Goal: Task Accomplishment & Management: Use online tool/utility

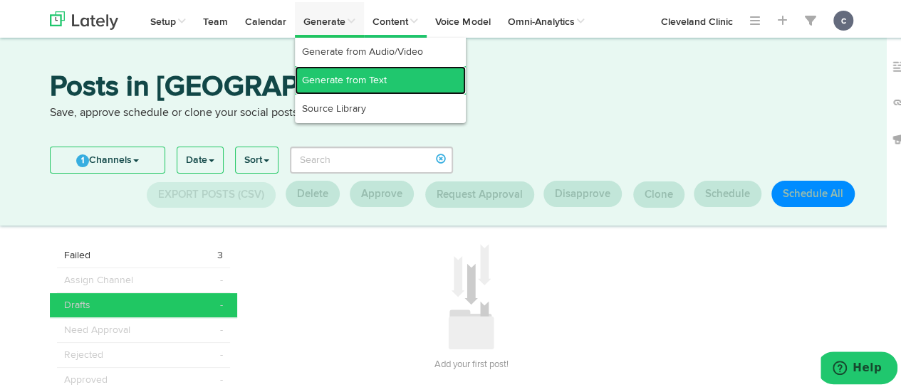
click at [341, 83] on link "Generate from Text" at bounding box center [380, 78] width 171 height 28
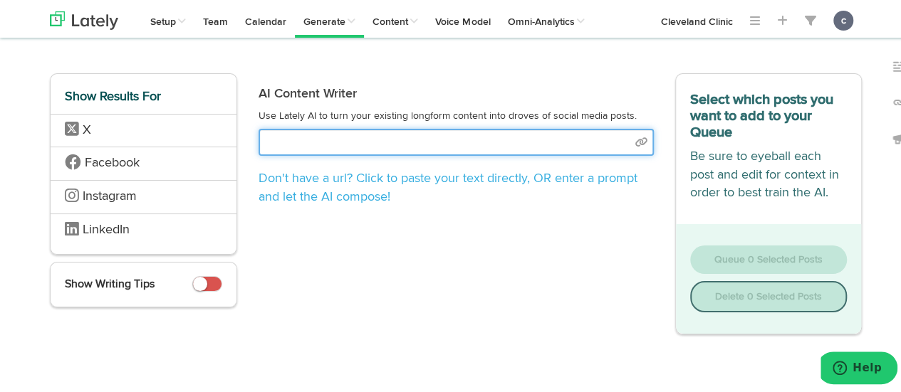
click at [306, 142] on input "text" at bounding box center [455, 140] width 395 height 27
paste input "[URL][DOMAIN_NAME]"
type input "[URL][DOMAIN_NAME]"
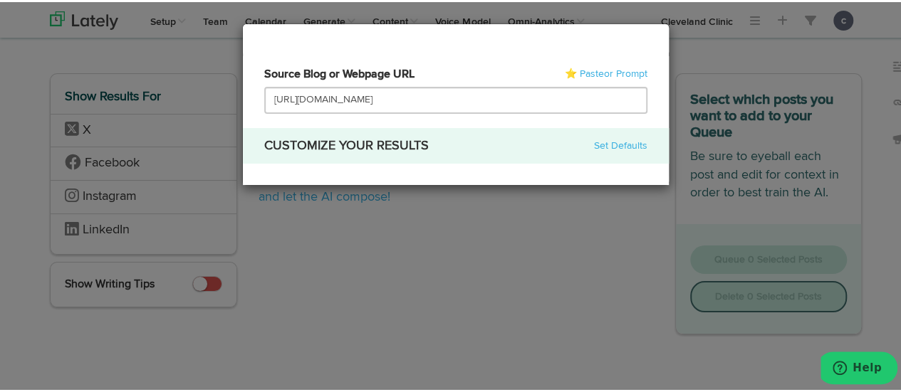
select select "natural"
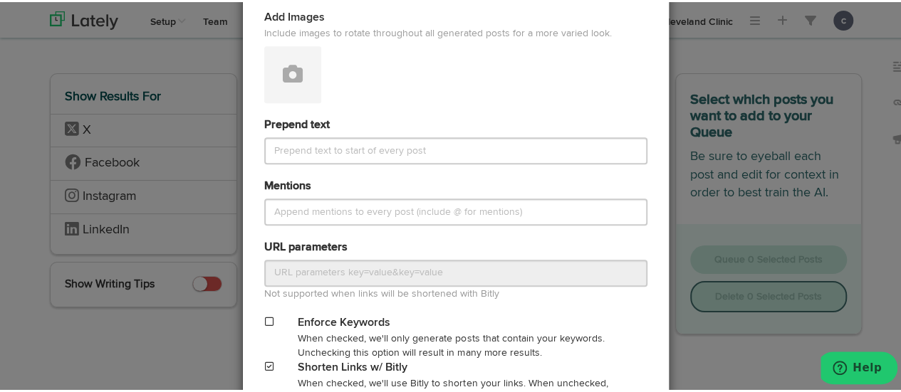
scroll to position [723, 0]
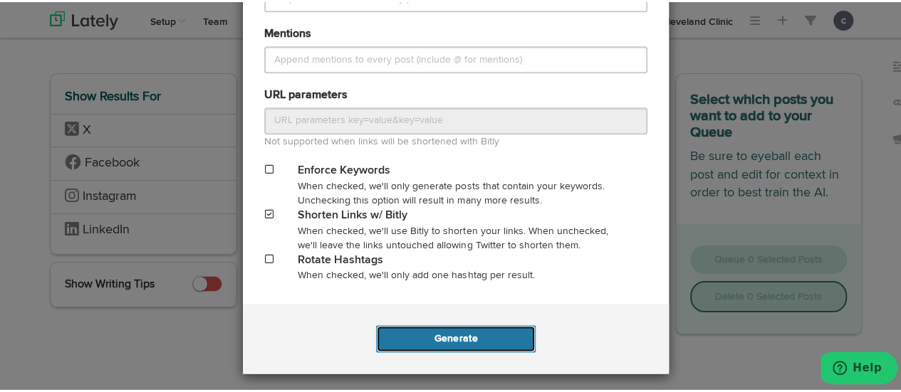
click at [486, 337] on button "Generate" at bounding box center [455, 336] width 159 height 27
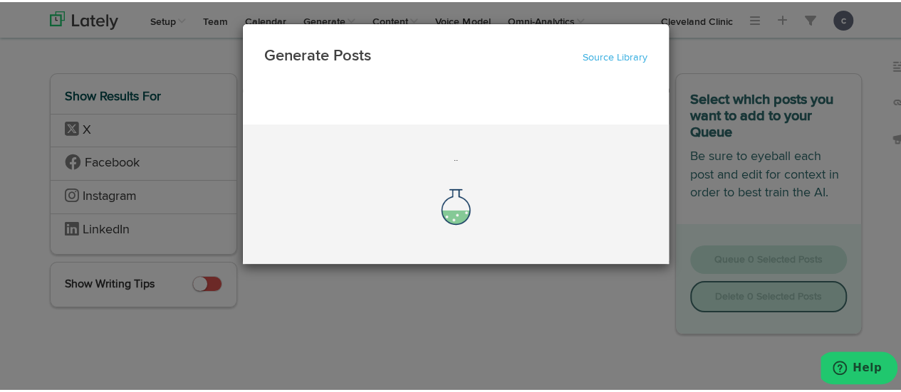
scroll to position [0, 0]
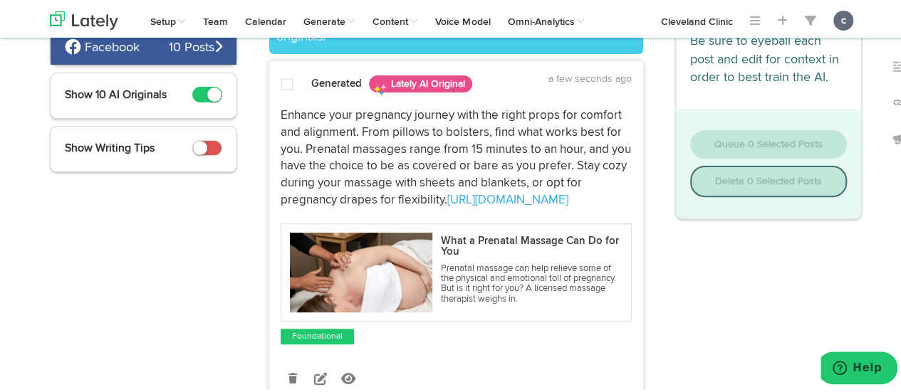
scroll to position [157, 0]
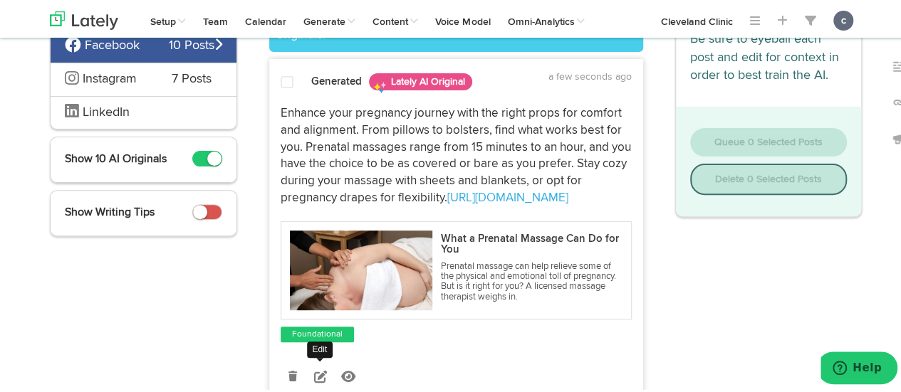
click at [316, 374] on icon at bounding box center [320, 374] width 13 height 13
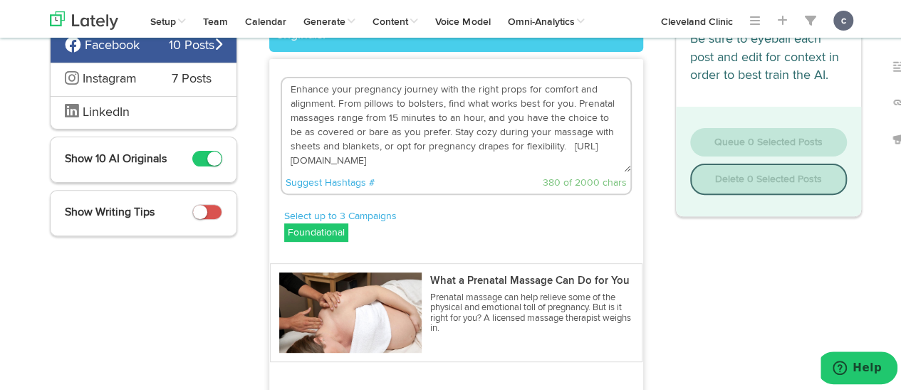
scroll to position [122, 0]
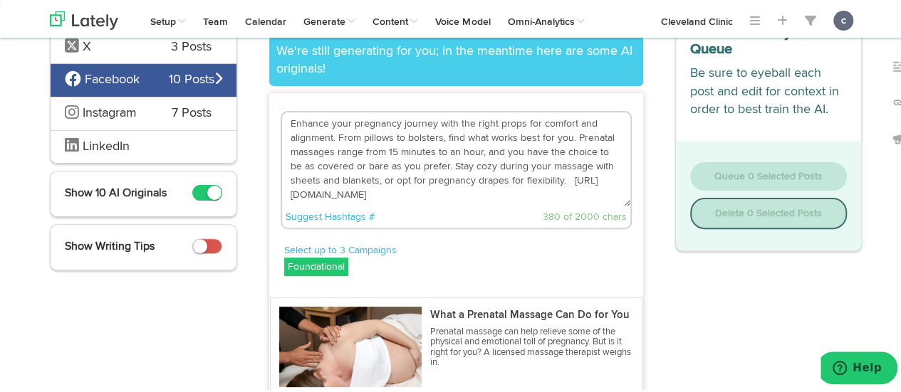
click at [568, 174] on textarea "Enhance your pregnancy journey with the right props for comfort and alignment. …" at bounding box center [456, 157] width 348 height 94
drag, startPoint x: 568, startPoint y: 174, endPoint x: 367, endPoint y: 132, distance: 205.8
click at [367, 132] on textarea "Enhance your pregnancy journey with the right props for comfort and alignment. …" at bounding box center [456, 157] width 348 height 94
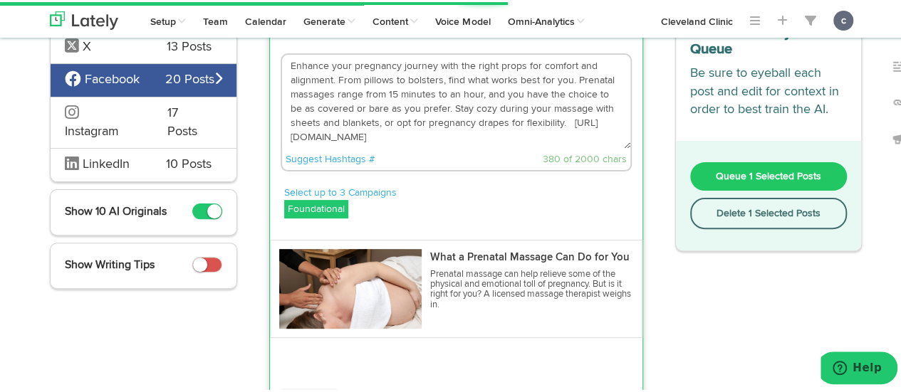
click at [444, 140] on textarea "Enhance your pregnancy journey with the right props for comfort and alignment. …" at bounding box center [456, 100] width 348 height 94
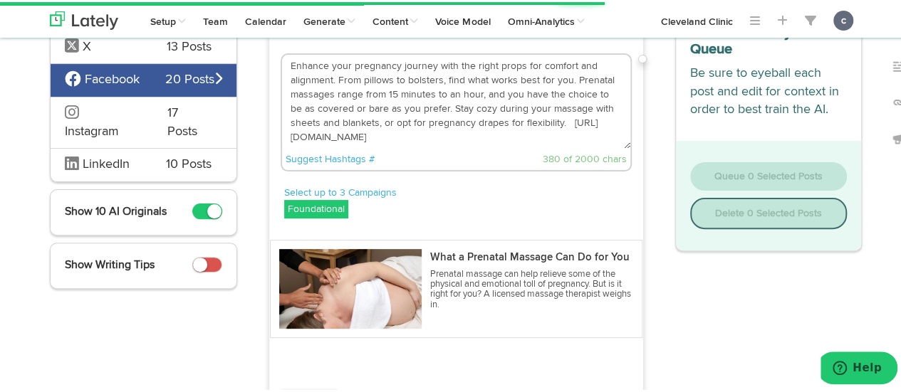
drag, startPoint x: 570, startPoint y: 122, endPoint x: 284, endPoint y: 61, distance: 292.0
click at [284, 61] on textarea "Enhance your pregnancy journey with the right props for comfort and alignment. …" at bounding box center [456, 100] width 348 height 94
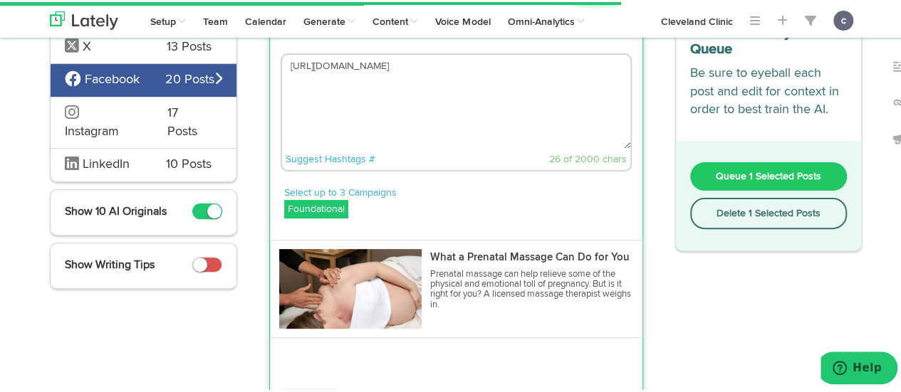
paste textarea "In a lot of ways, a prenatal massage is much like a traditional [MEDICAL_DATA],…"
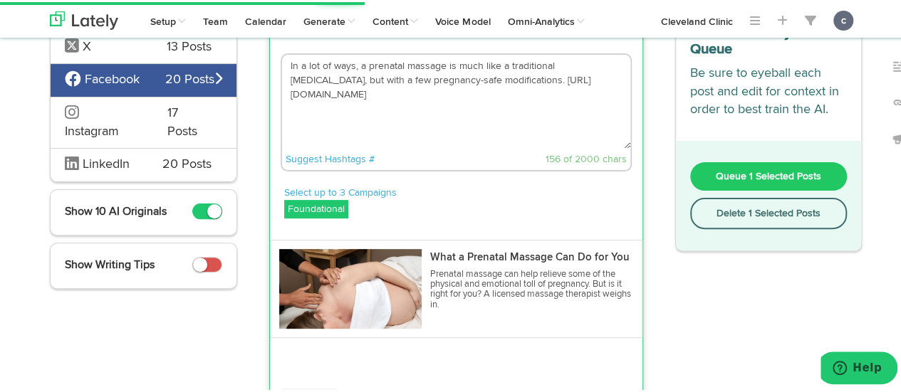
scroll to position [371, 0]
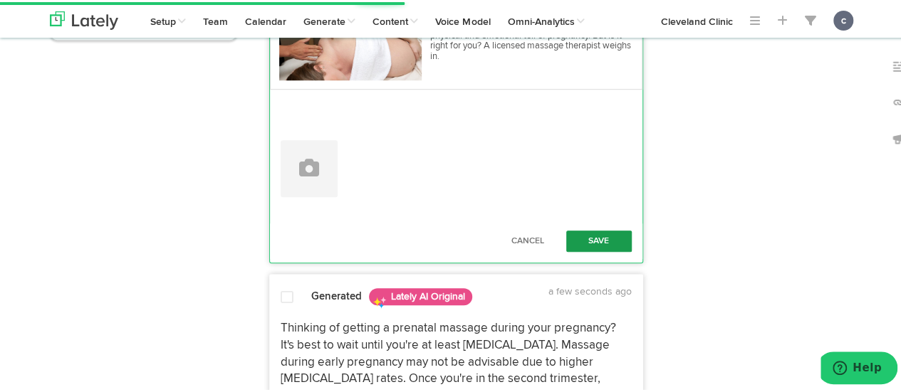
type textarea "In a lot of ways, a prenatal massage is much like a traditional [MEDICAL_DATA],…"
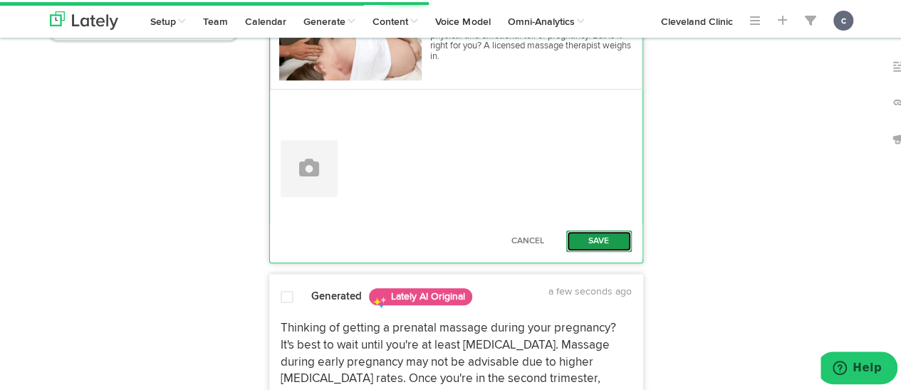
click at [587, 239] on button "Save" at bounding box center [598, 239] width 65 height 21
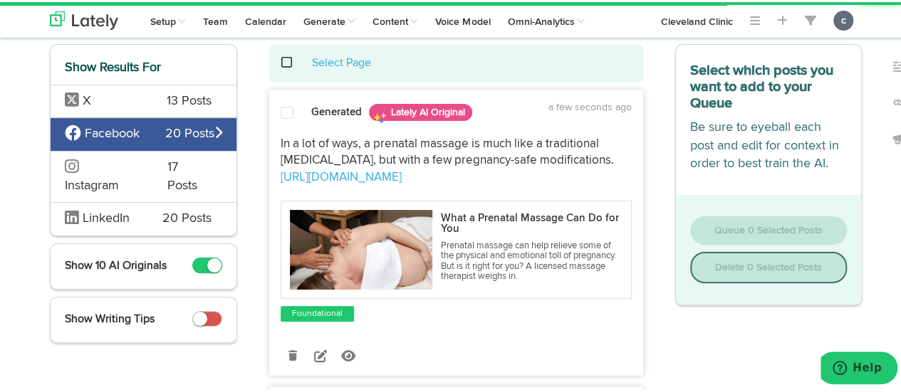
scroll to position [68, 0]
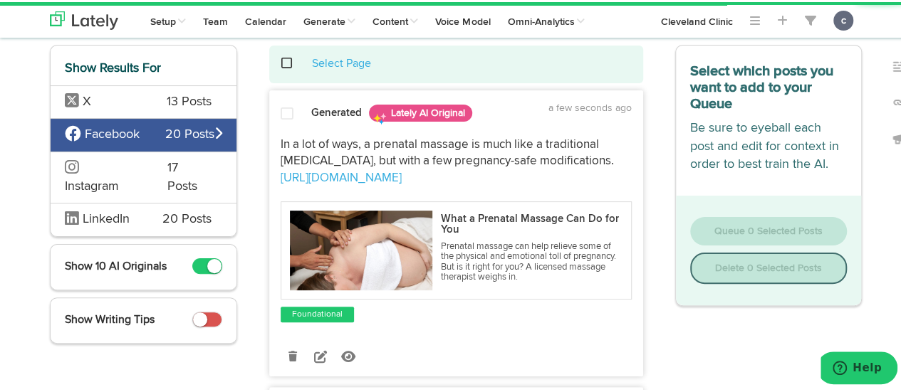
click at [282, 111] on span at bounding box center [286, 112] width 13 height 14
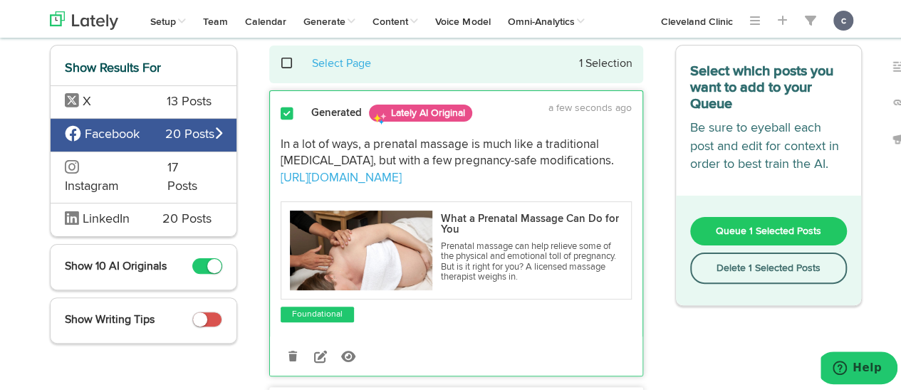
click at [739, 232] on span "Queue 1 Selected Posts" at bounding box center [767, 229] width 105 height 10
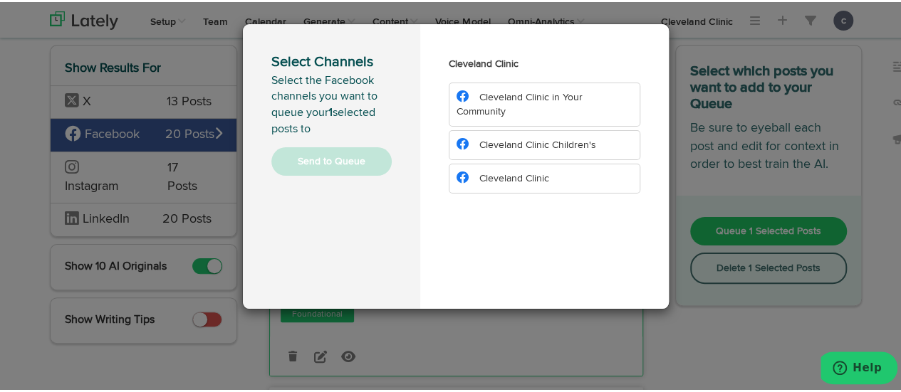
click at [548, 142] on span "Cleveland Clinic Children's" at bounding box center [537, 143] width 117 height 10
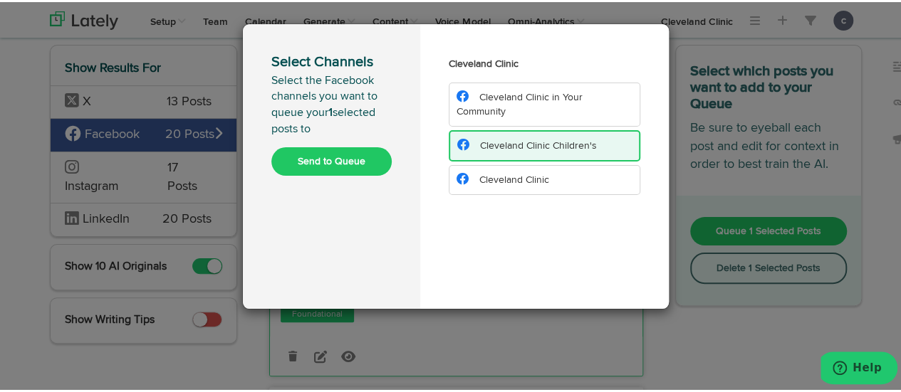
click at [335, 167] on button "Send to Queue" at bounding box center [331, 159] width 120 height 28
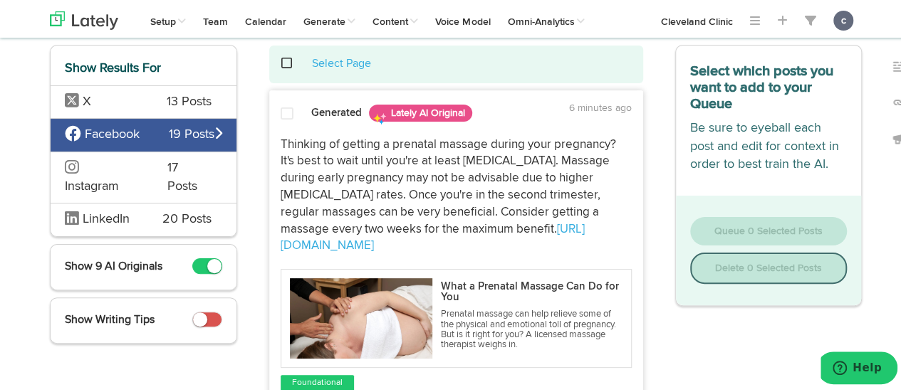
scroll to position [0, 0]
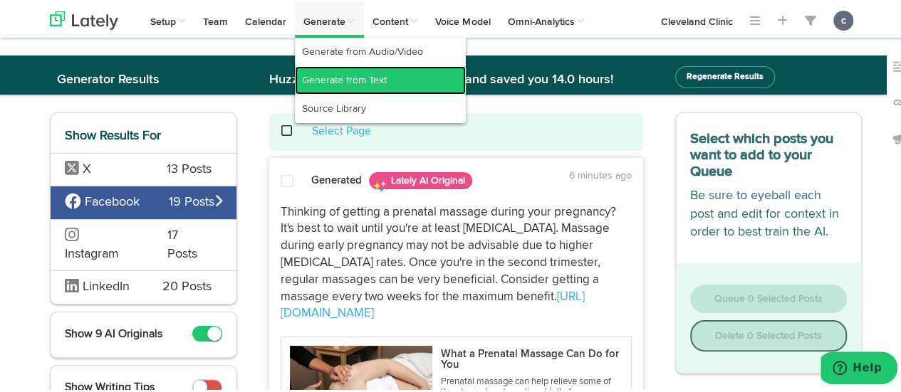
click at [347, 72] on link "Generate from Text" at bounding box center [380, 78] width 171 height 28
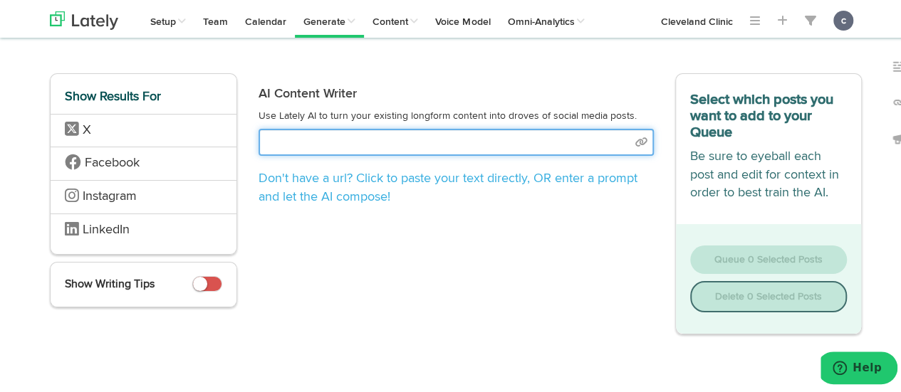
click at [280, 132] on input "text" at bounding box center [455, 140] width 395 height 27
paste input "[URL][DOMAIN_NAME]"
type input "[URL][DOMAIN_NAME]"
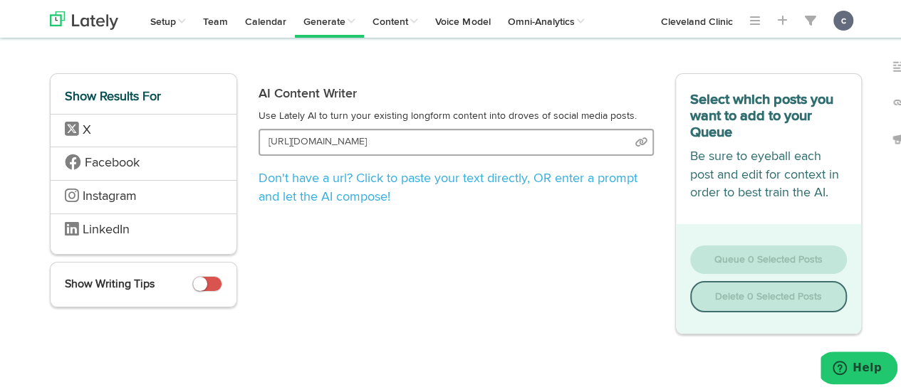
select select "natural"
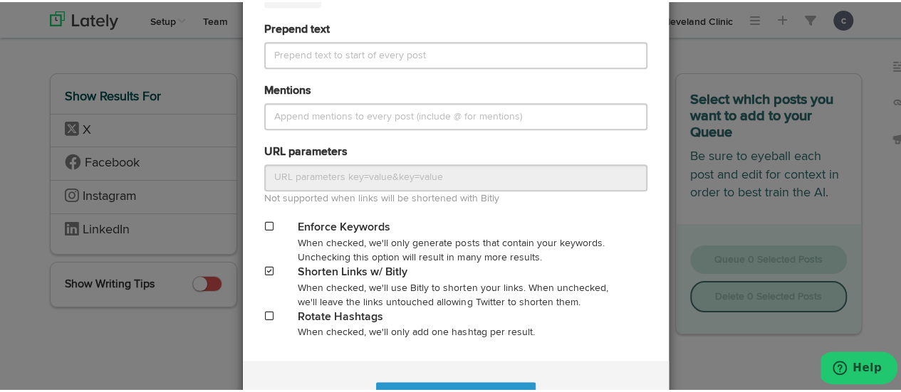
scroll to position [723, 0]
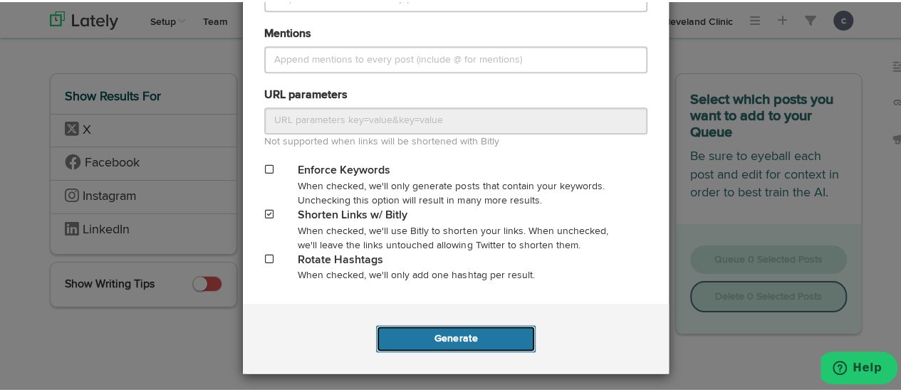
click at [446, 332] on button "Generate" at bounding box center [455, 336] width 159 height 27
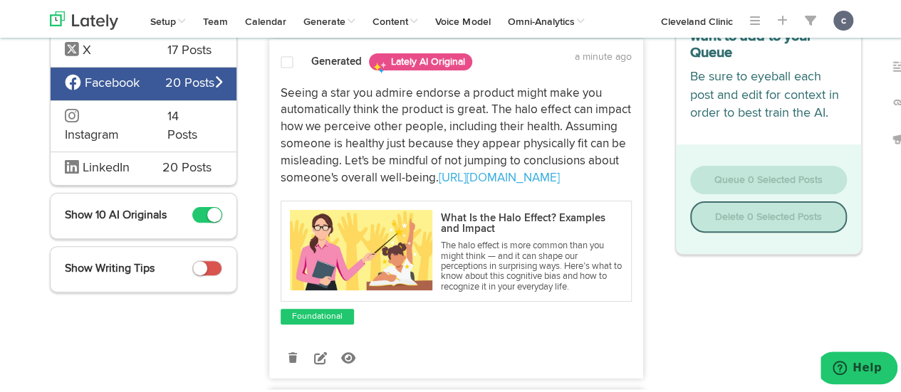
scroll to position [120, 0]
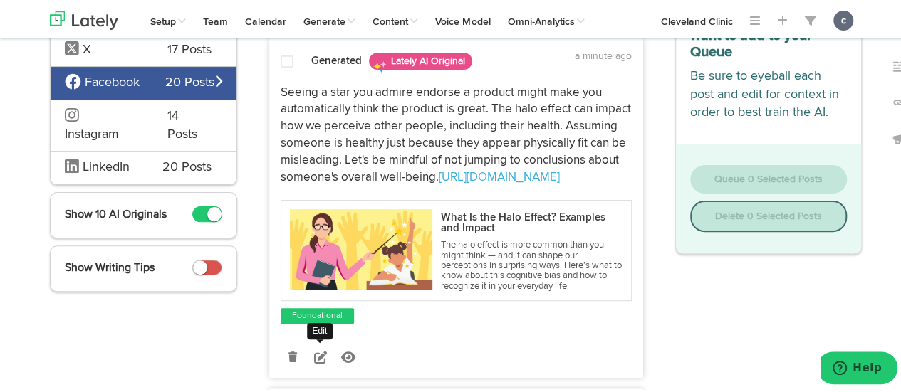
click at [314, 349] on icon at bounding box center [320, 355] width 13 height 13
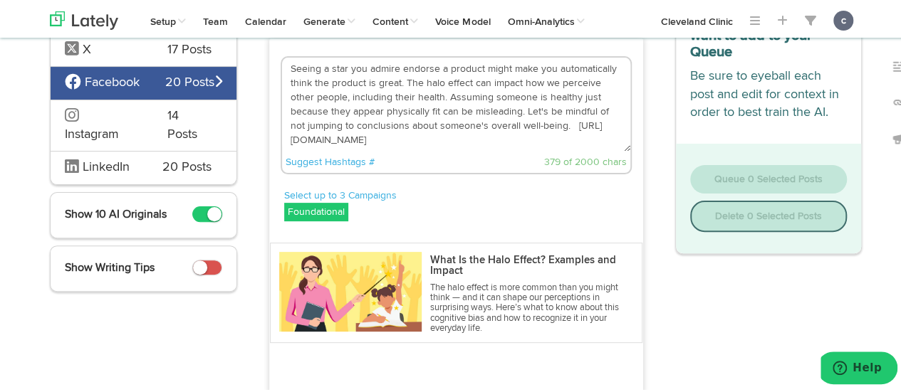
scroll to position [105, 0]
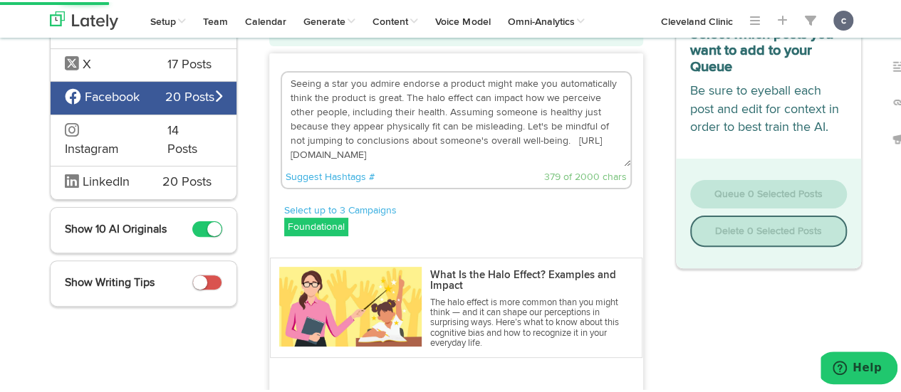
click at [560, 135] on textarea "Seeing a star you admire endorse a product might make you automatically think t…" at bounding box center [456, 117] width 348 height 94
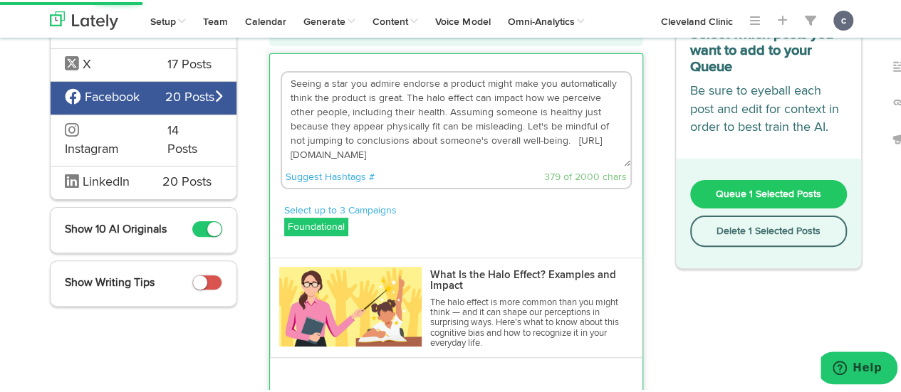
drag, startPoint x: 440, startPoint y: 107, endPoint x: 336, endPoint y: 85, distance: 106.4
click at [336, 85] on textarea "Seeing a star you admire endorse a product might make you automatically think t…" at bounding box center [456, 117] width 348 height 94
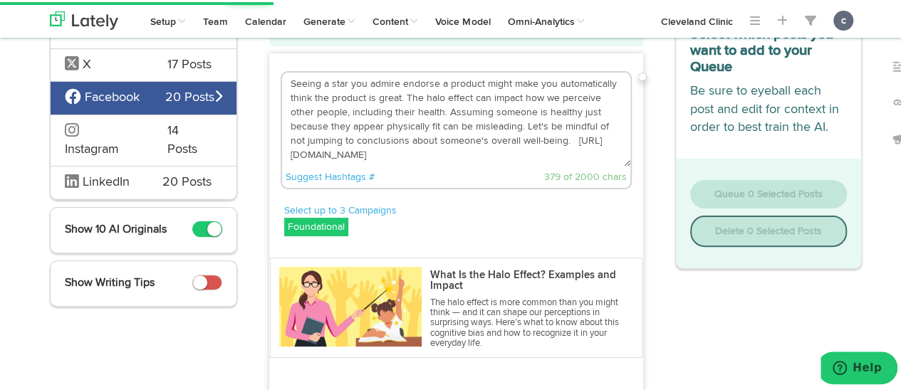
click at [309, 85] on textarea "Seeing a star you admire endorse a product might make you automatically think t…" at bounding box center [456, 117] width 348 height 94
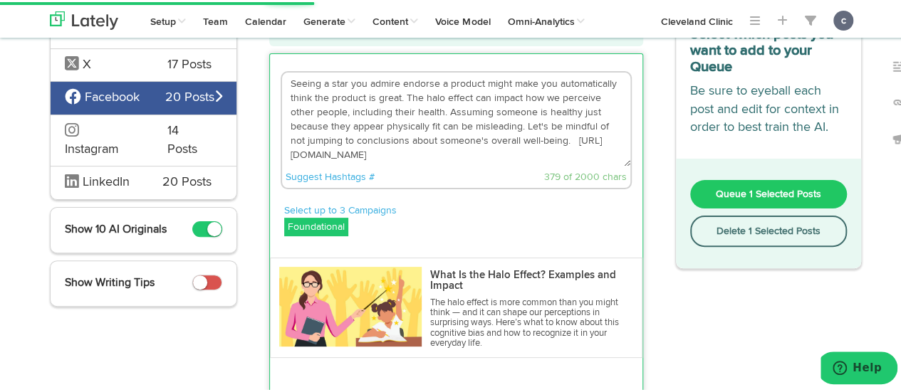
click at [286, 82] on textarea "Seeing a star you admire endorse a product might make you automatically think t…" at bounding box center [456, 117] width 348 height 94
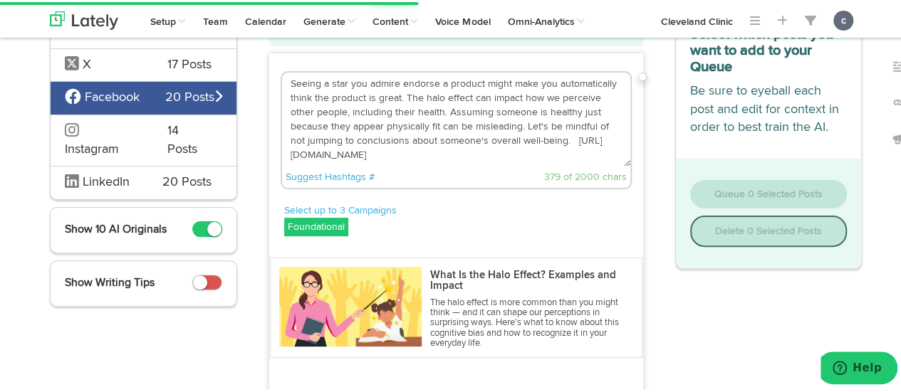
drag, startPoint x: 286, startPoint y: 82, endPoint x: 525, endPoint y: 140, distance: 246.2
click at [525, 140] on textarea "Seeing a star you admire endorse a product might make you automatically think t…" at bounding box center [456, 117] width 348 height 94
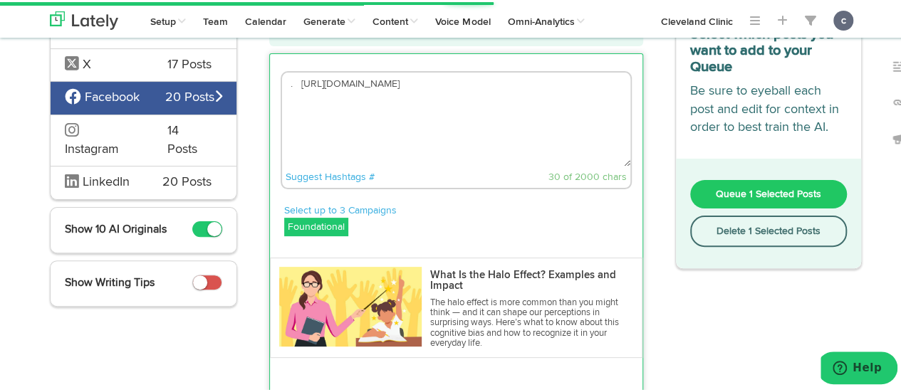
paste textarea "When you see that someone has a certain trait you admire or value, you may subc…"
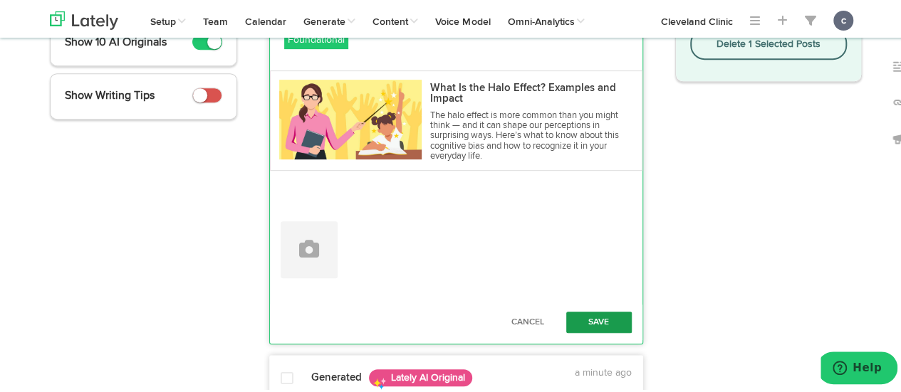
scroll to position [303, 0]
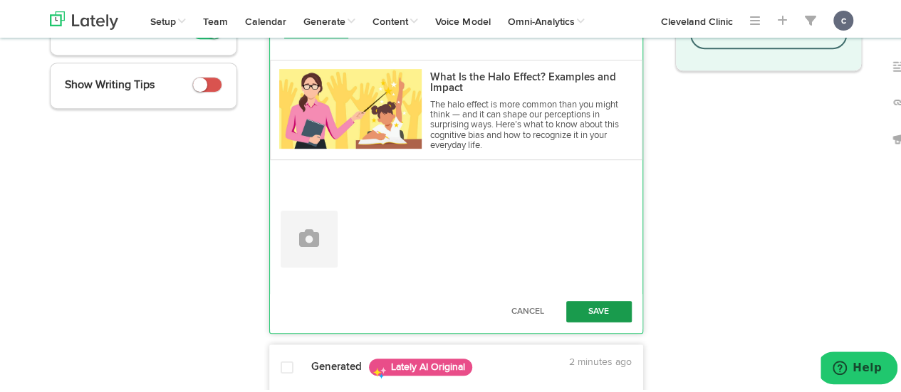
type textarea "When you see that someone has a certain trait you admire or value, you may subc…"
click at [599, 307] on button "Save" at bounding box center [598, 309] width 65 height 21
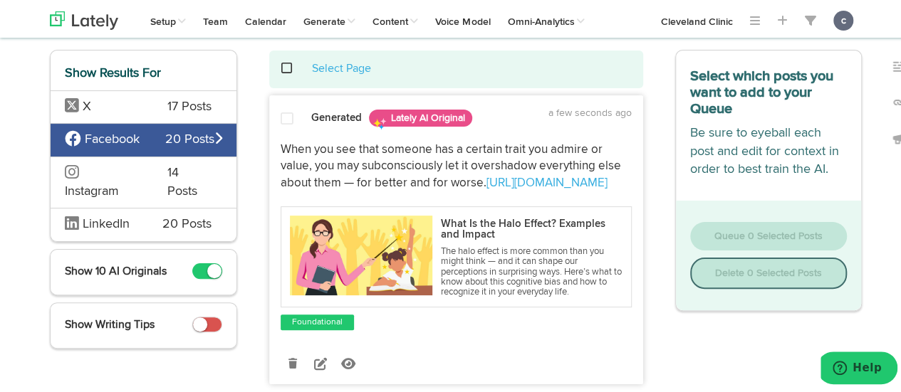
scroll to position [46, 0]
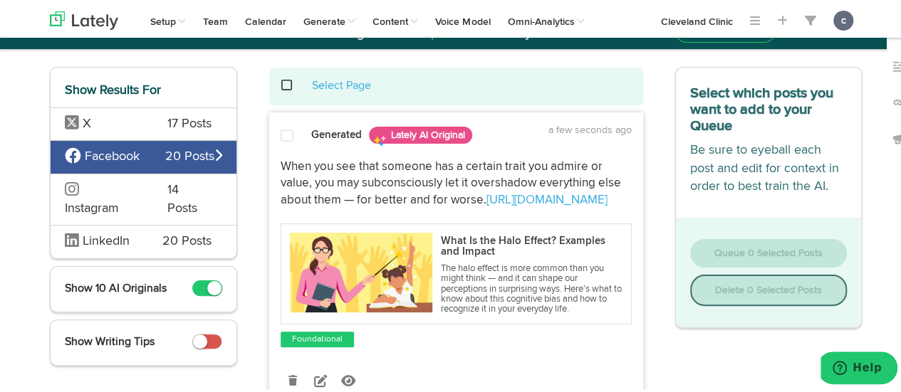
click at [280, 135] on span at bounding box center [286, 134] width 13 height 14
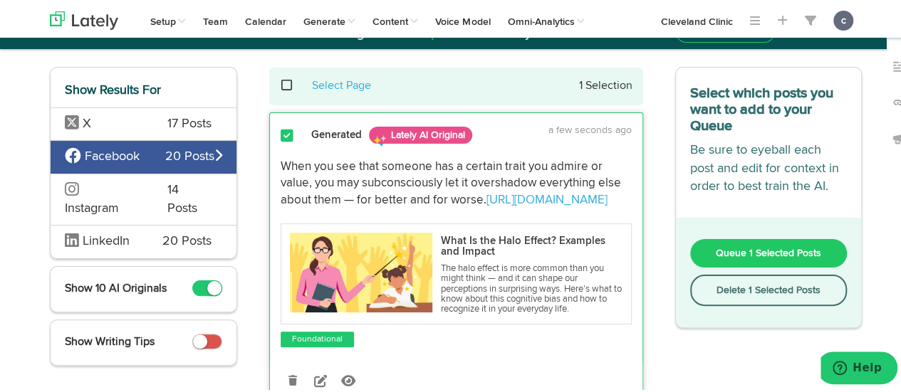
click at [773, 248] on span "Queue 1 Selected Posts" at bounding box center [767, 251] width 105 height 10
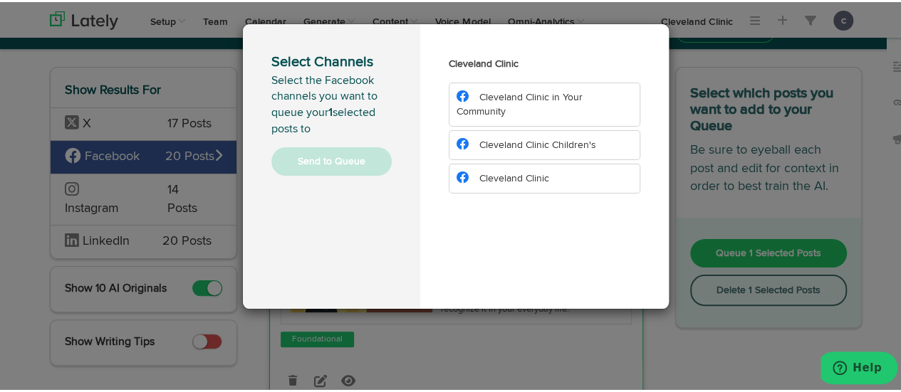
click at [494, 154] on li "Cleveland Clinic Children's" at bounding box center [543, 143] width 191 height 30
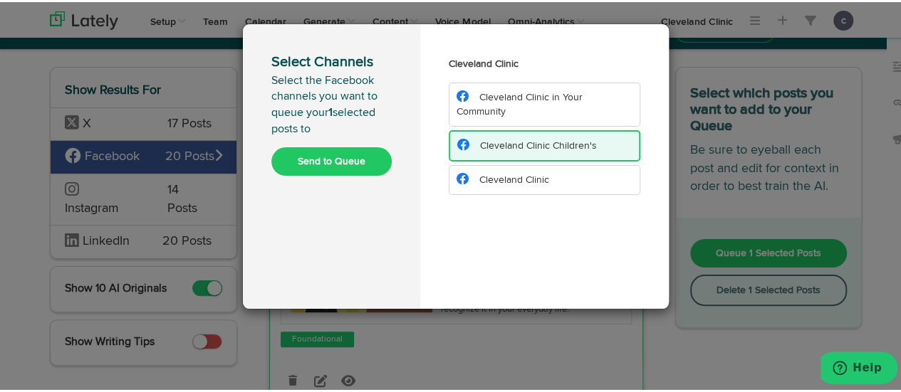
click at [353, 159] on button "Send to Queue" at bounding box center [331, 159] width 120 height 28
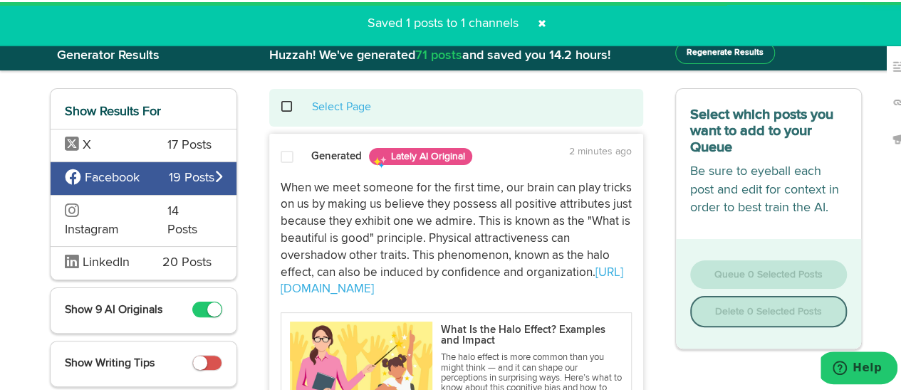
scroll to position [0, 0]
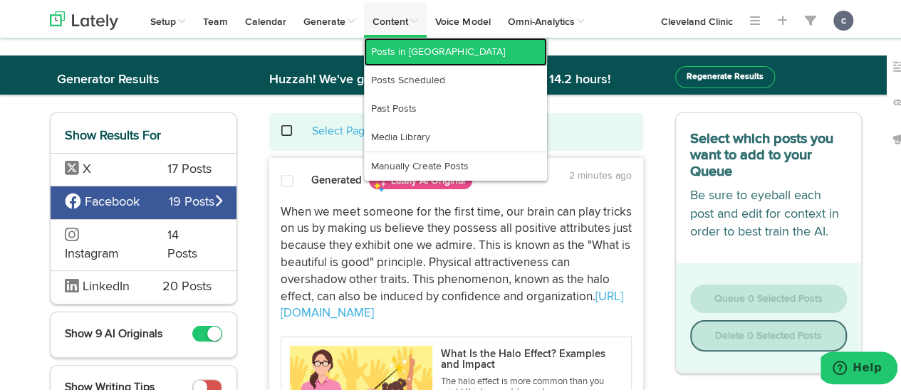
click at [397, 50] on link "Posts in [GEOGRAPHIC_DATA]" at bounding box center [455, 50] width 183 height 28
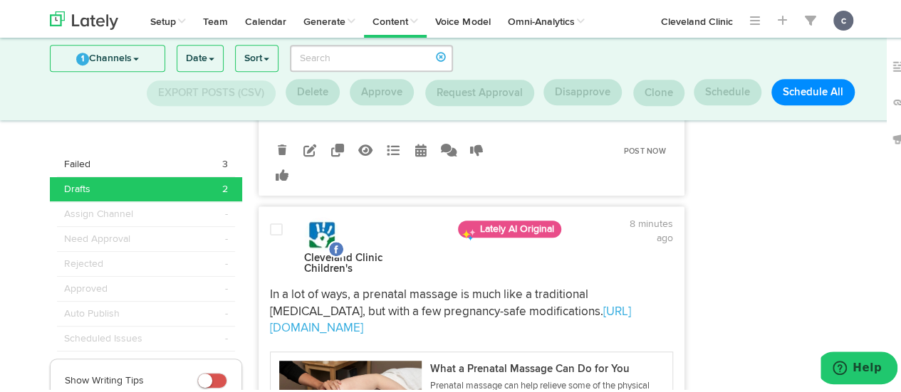
scroll to position [347, 0]
click at [455, 307] on p "In a lot of ways, a prenatal massage is much like a traditional [MEDICAL_DATA],…" at bounding box center [471, 310] width 403 height 51
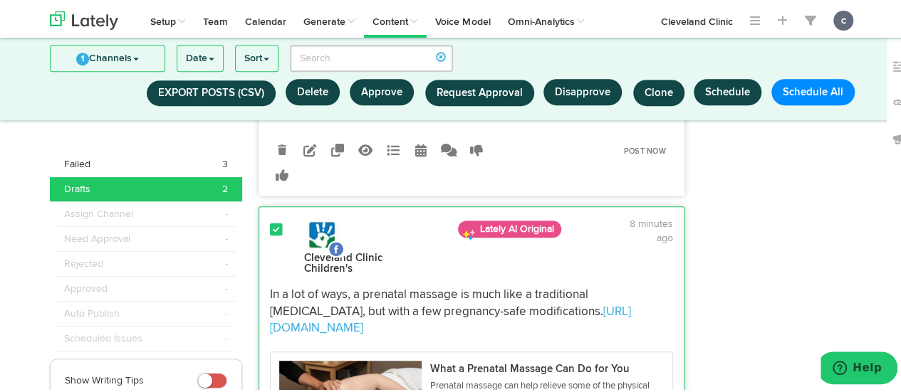
drag, startPoint x: 264, startPoint y: 274, endPoint x: 411, endPoint y: 303, distance: 150.1
click at [411, 303] on p "In a lot of ways, a prenatal massage is much like a traditional [MEDICAL_DATA],…" at bounding box center [471, 310] width 403 height 51
copy p "In a lot of ways, a prenatal massage is much like a traditional [MEDICAL_DATA],…"
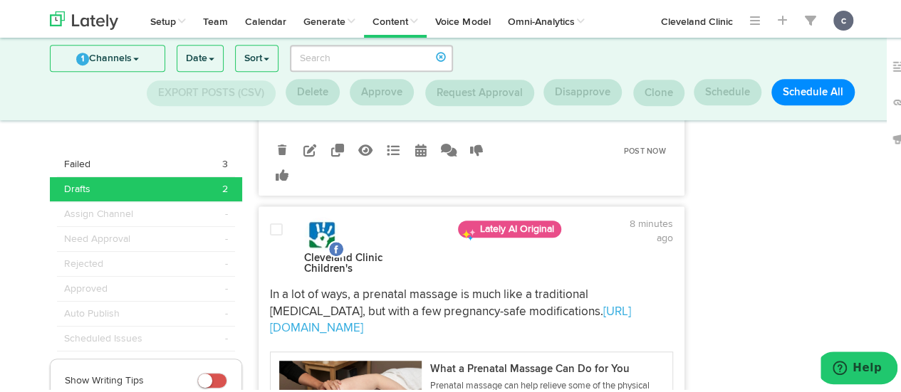
click at [732, 288] on div at bounding box center [783, 202] width 177 height 799
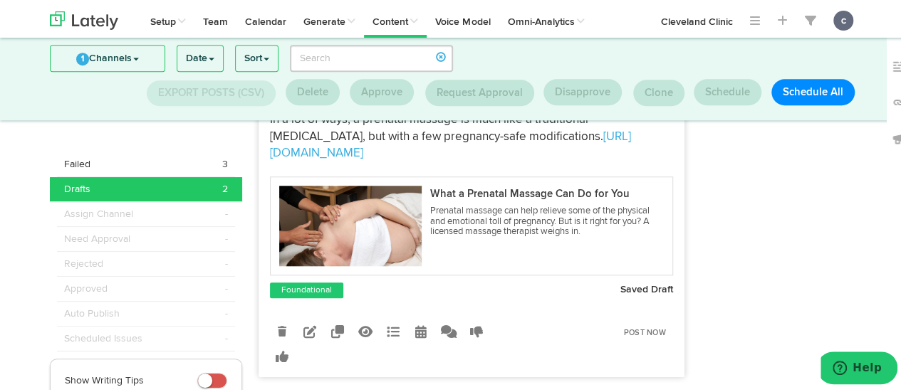
scroll to position [524, 0]
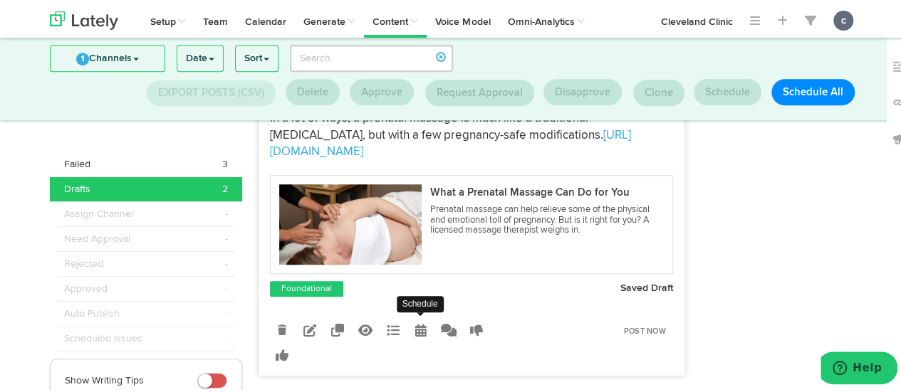
click at [416, 322] on icon at bounding box center [420, 328] width 11 height 13
radio input "true"
select select "10"
select select "22"
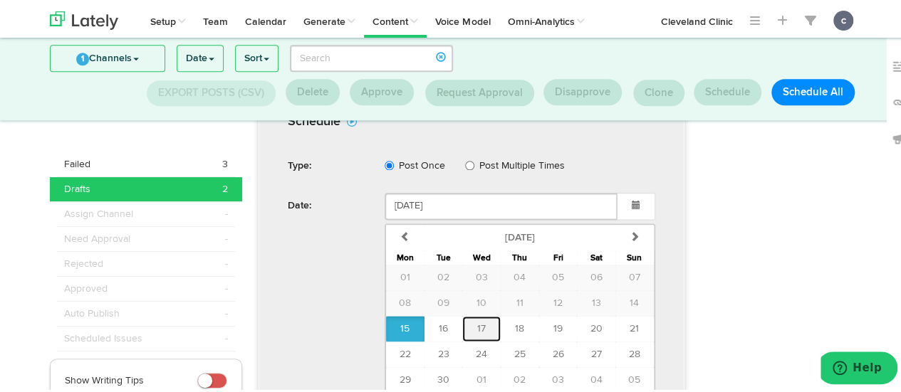
click at [477, 322] on span "17" at bounding box center [481, 327] width 9 height 10
type input "[DATE]"
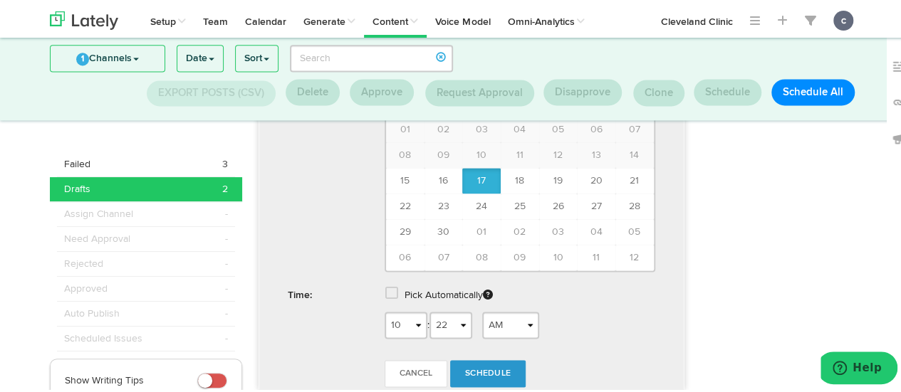
scroll to position [957, 0]
click at [404, 307] on select "1 2 3 4 5 6 7 8 9 10 11 12" at bounding box center [405, 320] width 43 height 27
select select "7"
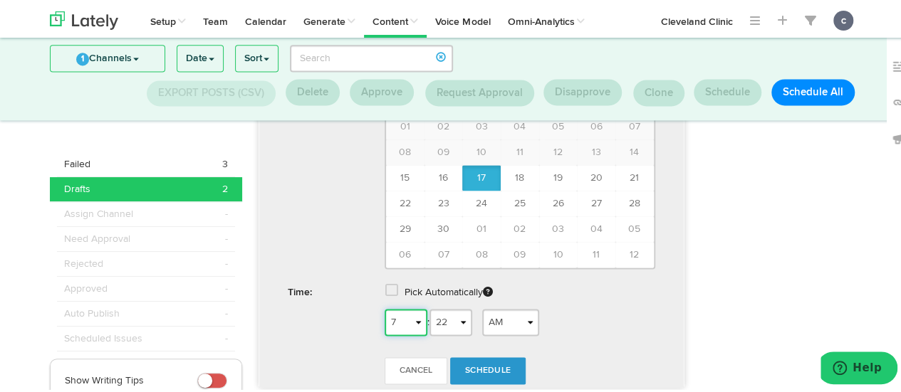
click at [384, 307] on select "1 2 3 4 5 6 7 8 9 10 11 12" at bounding box center [405, 320] width 43 height 27
click at [446, 307] on select "00 01 02 03 04 05 06 07 08 09 10 11 12 13 14 15 16 17 18 19 20 21 22 23 24 25 2…" at bounding box center [450, 320] width 43 height 27
select select "02"
click at [429, 307] on select "00 01 02 03 04 05 06 07 08 09 10 11 12 13 14 15 16 17 18 19 20 21 22 23 24 25 2…" at bounding box center [450, 320] width 43 height 27
click at [498, 307] on select "AM PM" at bounding box center [510, 320] width 57 height 27
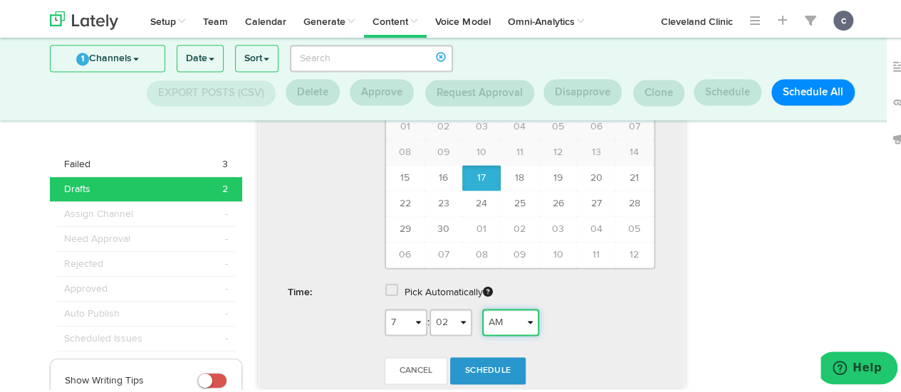
select select "PM"
click at [482, 307] on select "AM PM" at bounding box center [510, 320] width 57 height 27
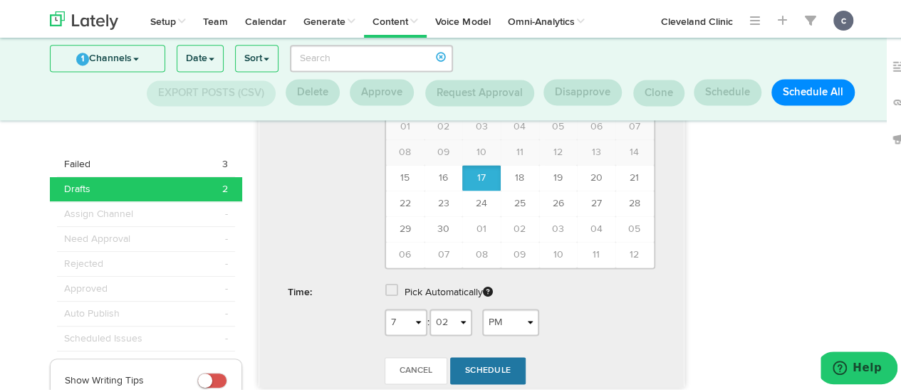
click at [480, 364] on span "Schedule" at bounding box center [488, 368] width 46 height 9
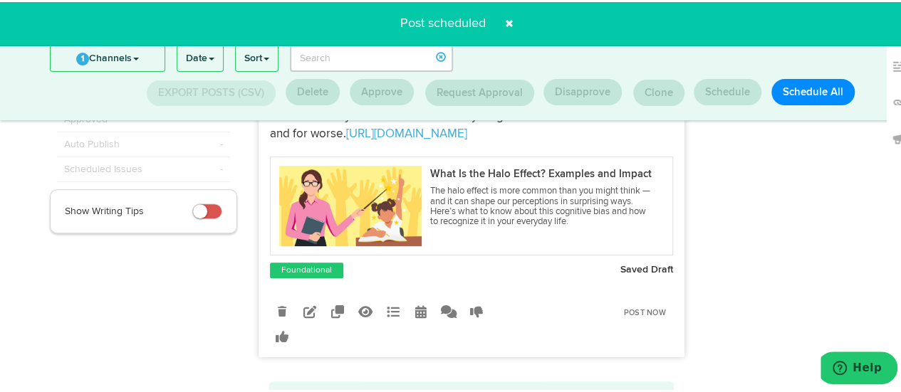
scroll to position [82, 0]
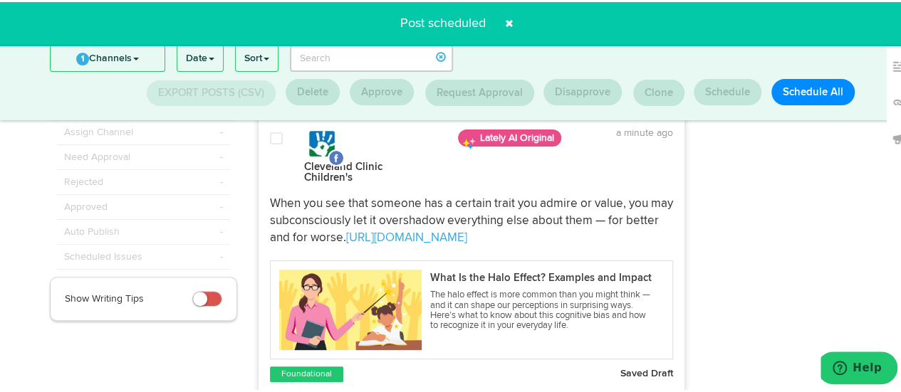
click at [527, 225] on p "When you see that someone has a certain trait you admire or value, you may subc…" at bounding box center [471, 219] width 403 height 51
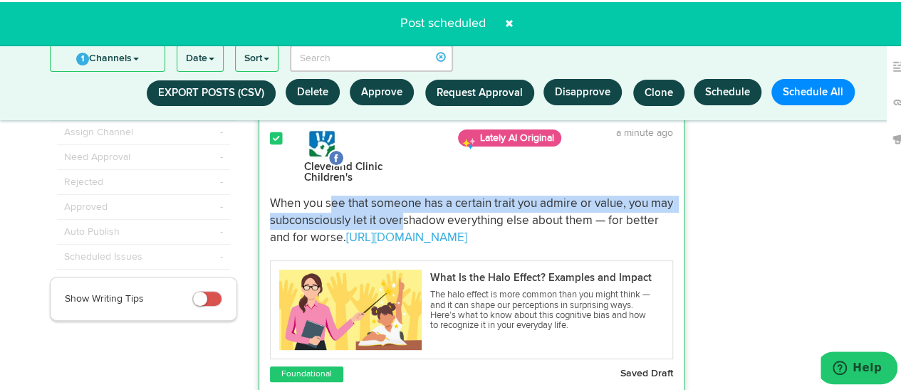
drag, startPoint x: 403, startPoint y: 210, endPoint x: 317, endPoint y: 187, distance: 88.4
click at [317, 194] on p "When you see that someone has a certain trait you admire or value, you may subc…" at bounding box center [471, 219] width 403 height 51
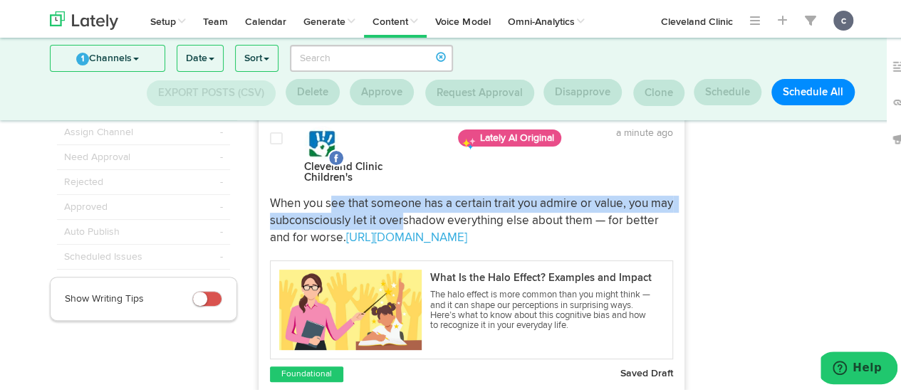
drag, startPoint x: 266, startPoint y: 191, endPoint x: 540, endPoint y: 229, distance: 276.0
click at [540, 229] on p "When you see that someone has a certain trait you admire or value, you may subc…" at bounding box center [471, 219] width 403 height 51
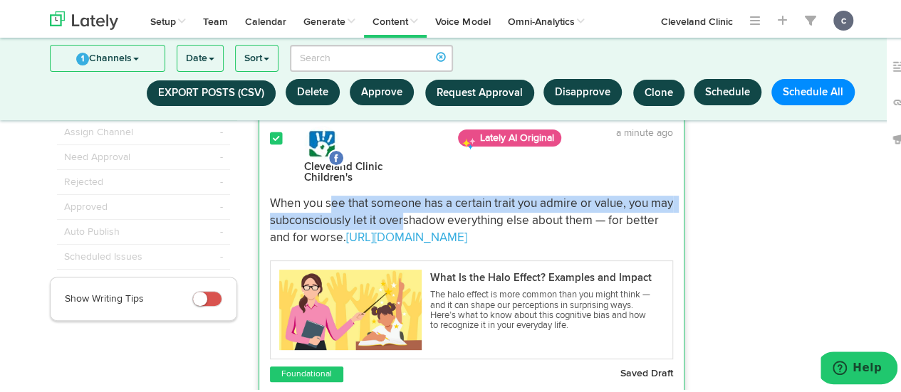
copy p "When you see that someone has a certain trait you admire or value, you may subc…"
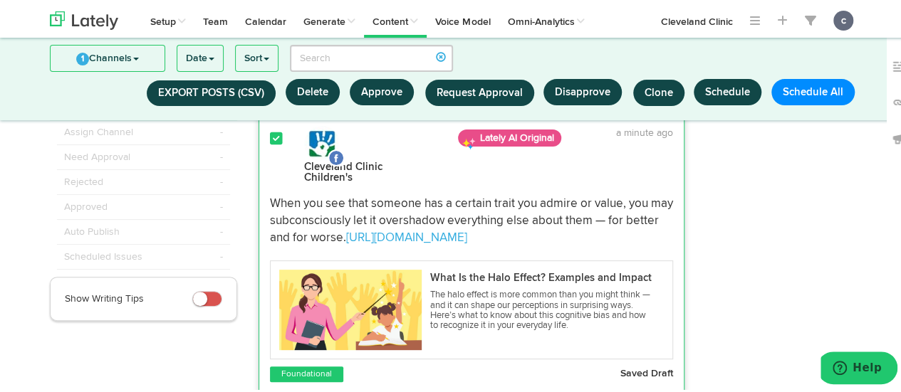
click at [723, 262] on div at bounding box center [783, 294] width 177 height 453
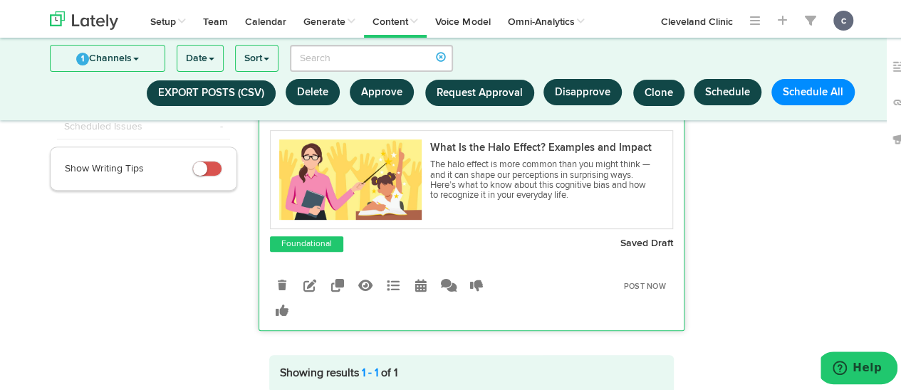
scroll to position [211, 0]
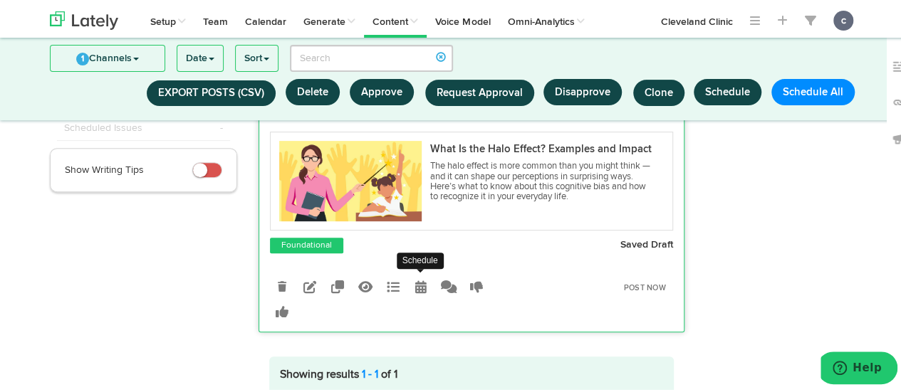
click at [415, 278] on icon at bounding box center [420, 284] width 11 height 13
radio input "true"
select select "10"
select select "29"
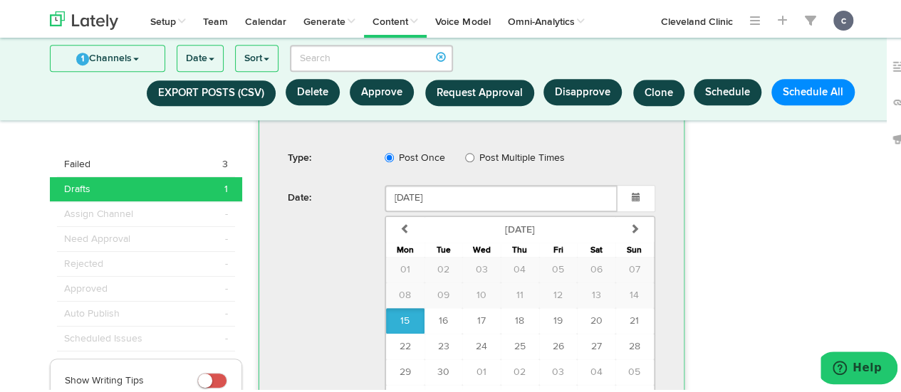
scroll to position [460, 0]
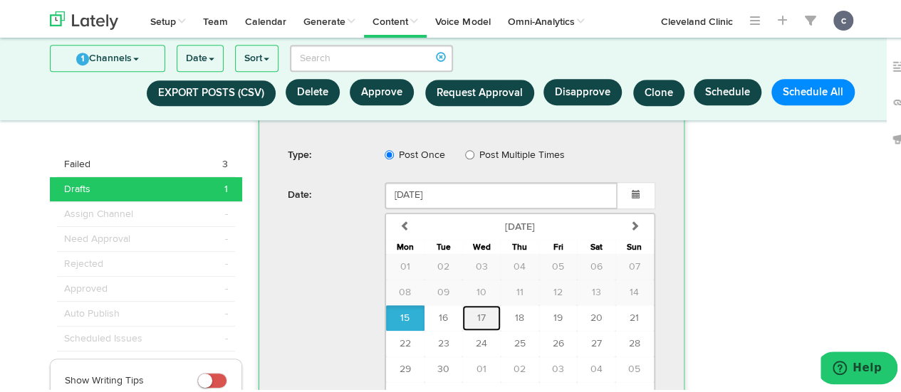
click at [477, 311] on span "17" at bounding box center [481, 316] width 9 height 10
type input "[DATE]"
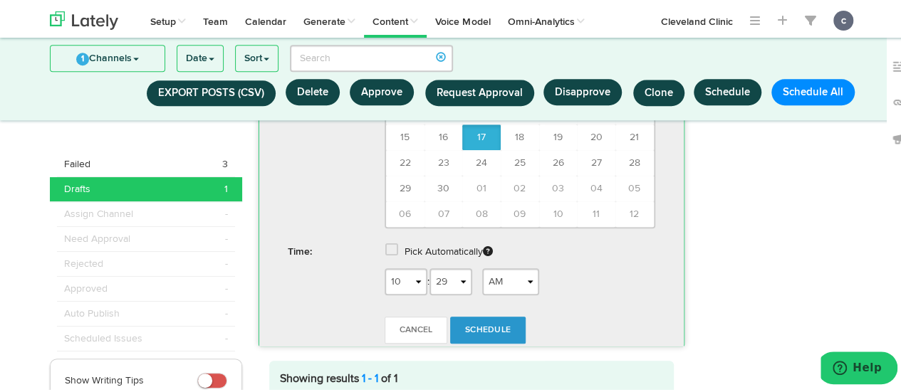
scroll to position [644, 0]
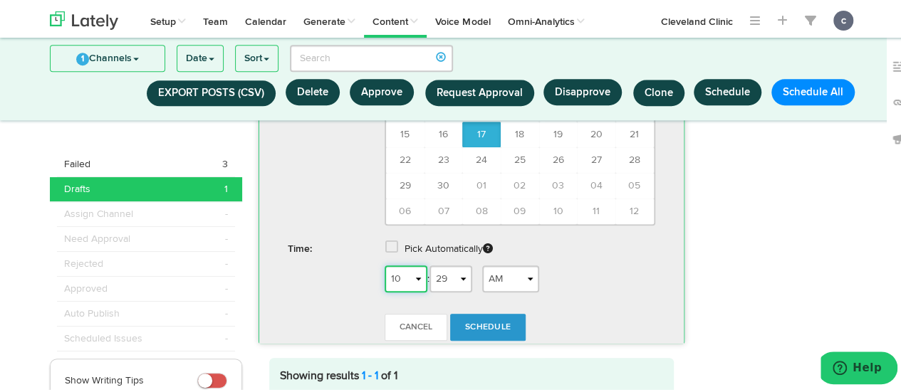
click at [402, 263] on select "1 2 3 4 5 6 7 8 9 10 11 12" at bounding box center [405, 276] width 43 height 27
select select "8"
click at [384, 263] on select "1 2 3 4 5 6 7 8 9 10 11 12" at bounding box center [405, 276] width 43 height 27
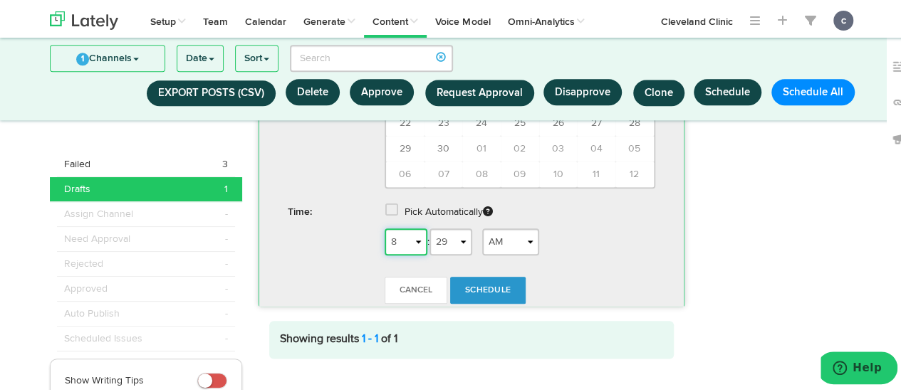
scroll to position [698, 0]
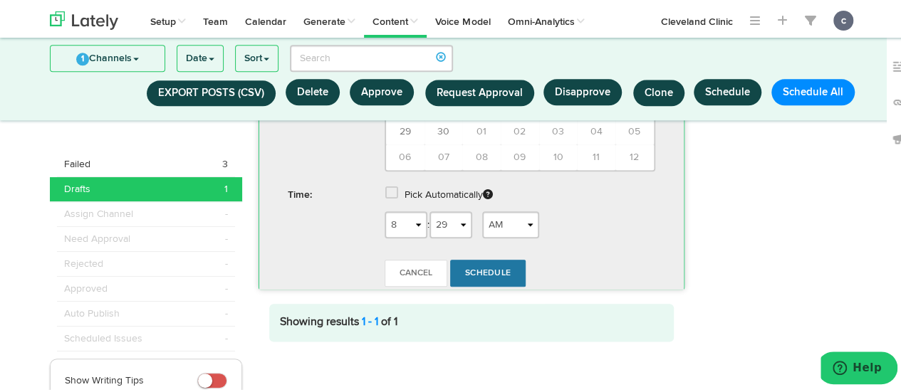
click at [482, 267] on span "Schedule" at bounding box center [488, 271] width 46 height 9
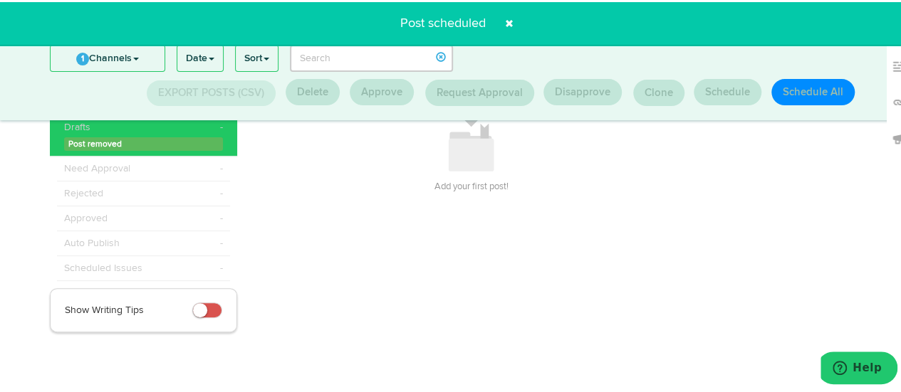
scroll to position [0, 0]
